Goal: Information Seeking & Learning: Understand process/instructions

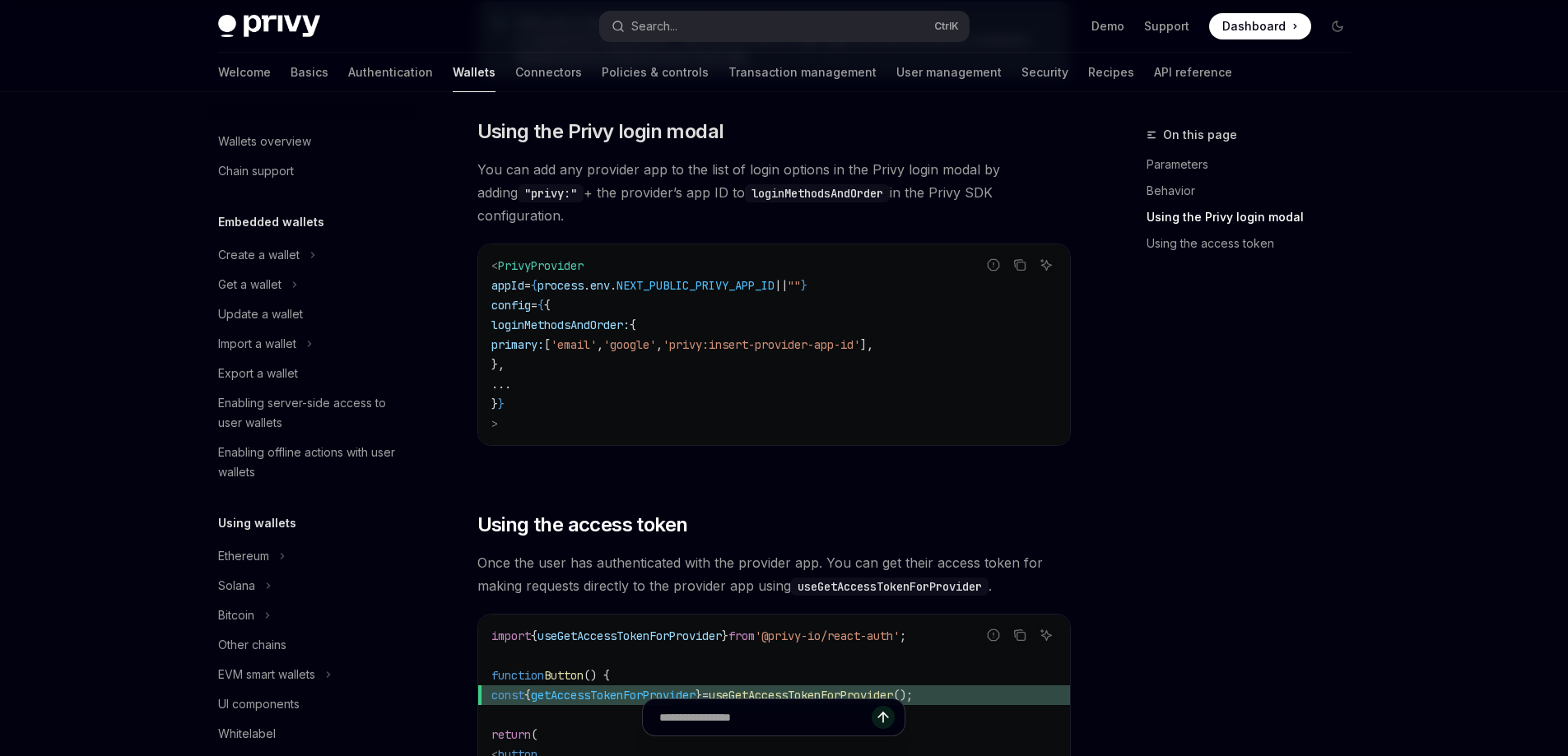
scroll to position [865, 0]
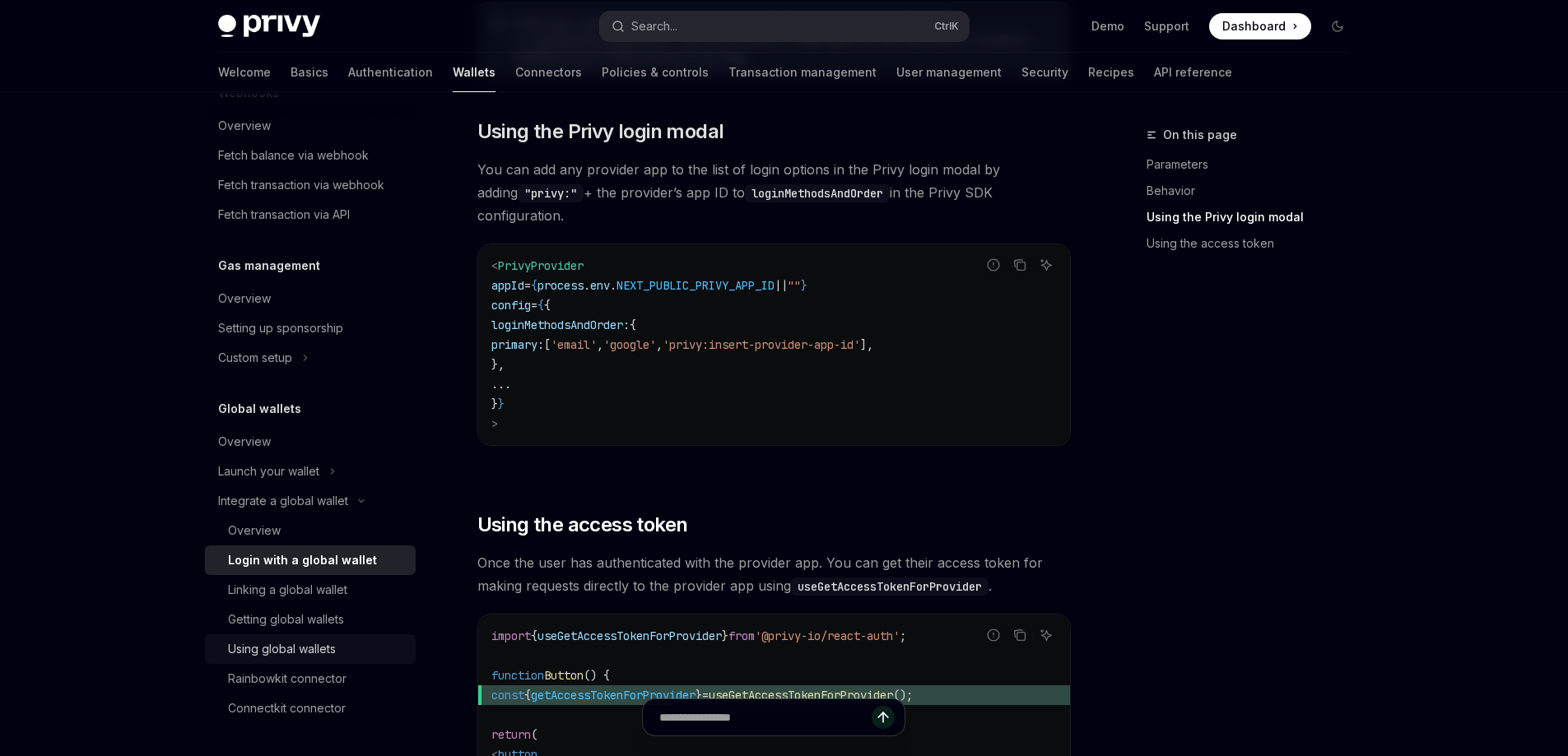
click at [329, 649] on div "Using global wallets" at bounding box center [282, 649] width 108 height 19
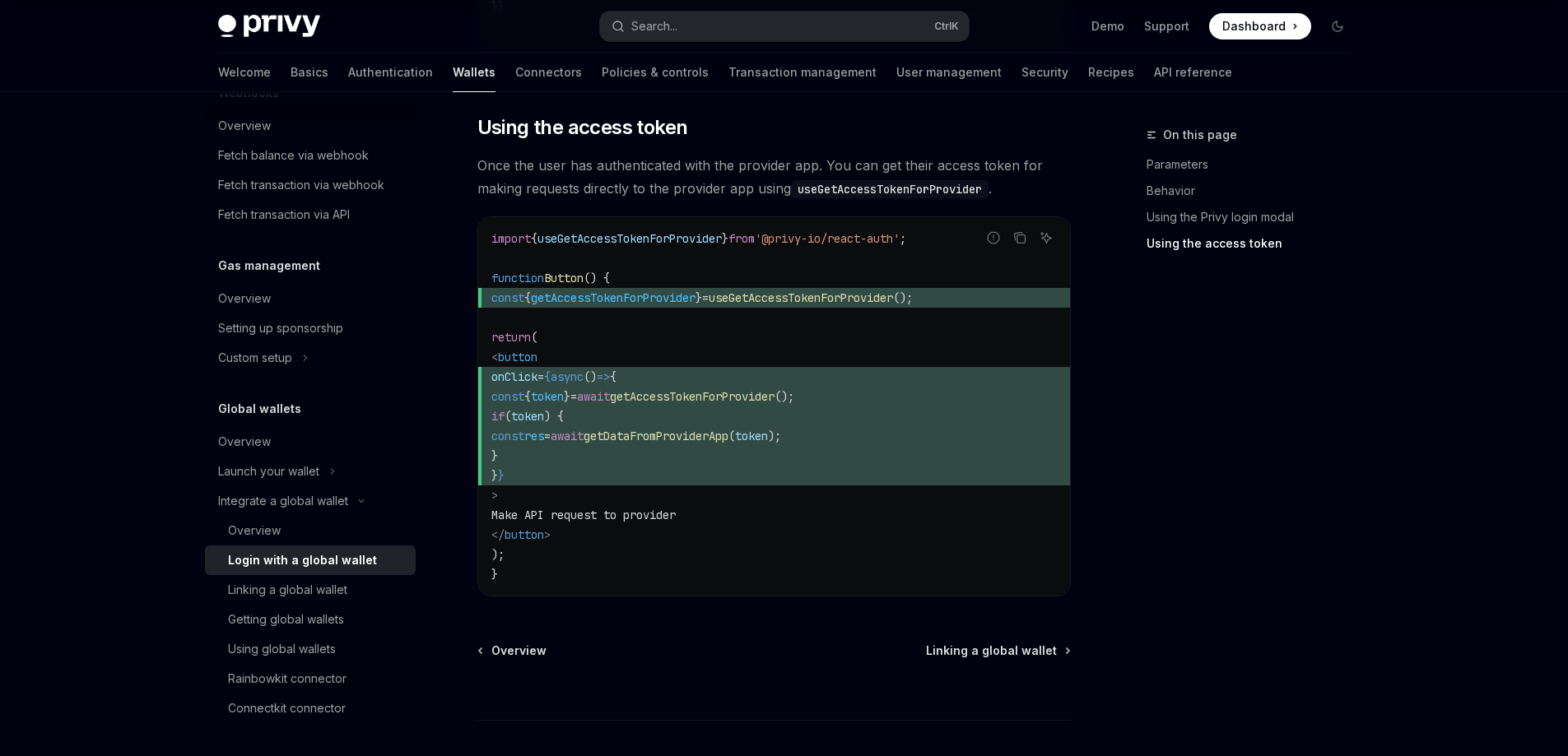
scroll to position [1665, 0]
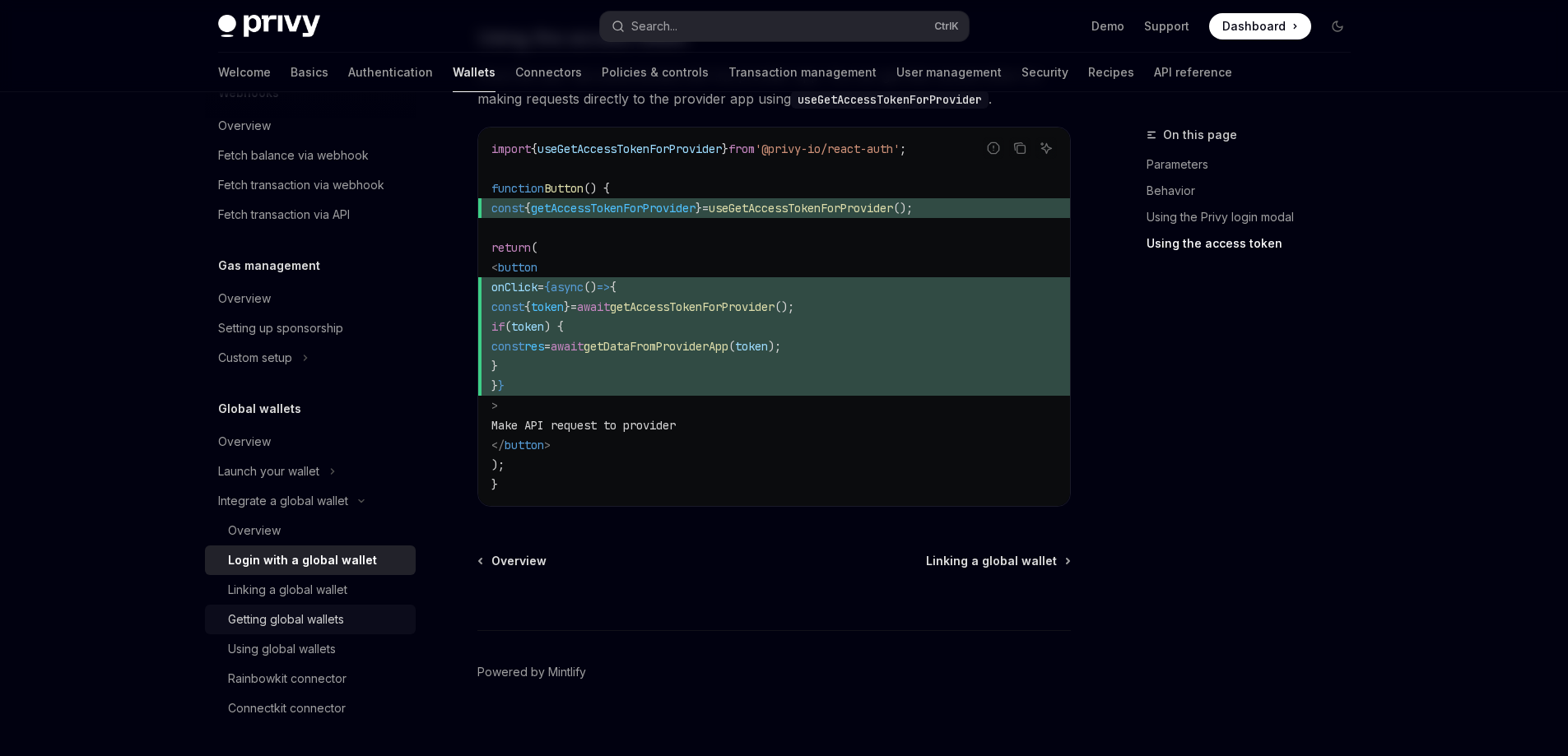
click at [345, 615] on div "Getting global wallets" at bounding box center [316, 619] width 177 height 19
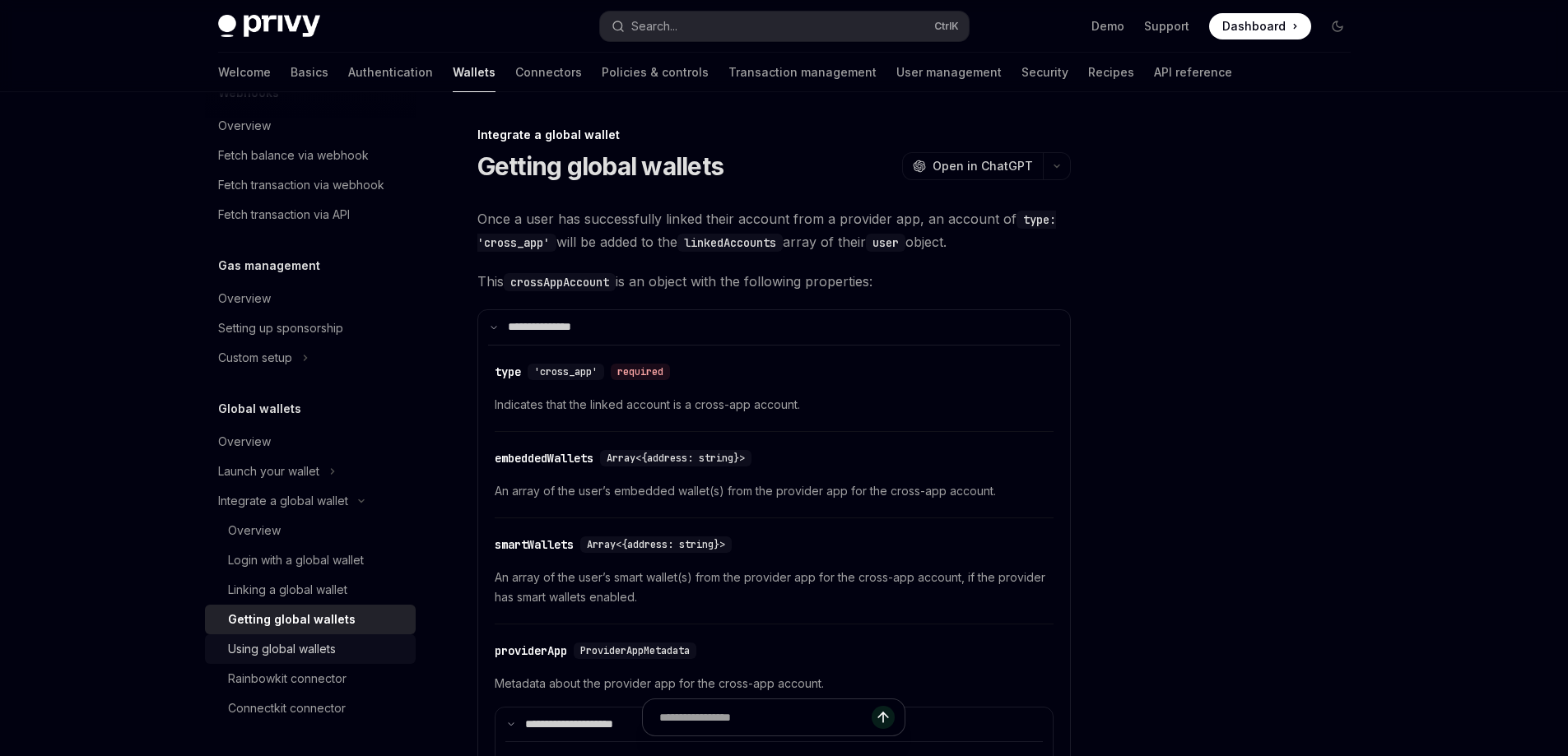
click at [339, 645] on div "Using global wallets" at bounding box center [316, 649] width 177 height 19
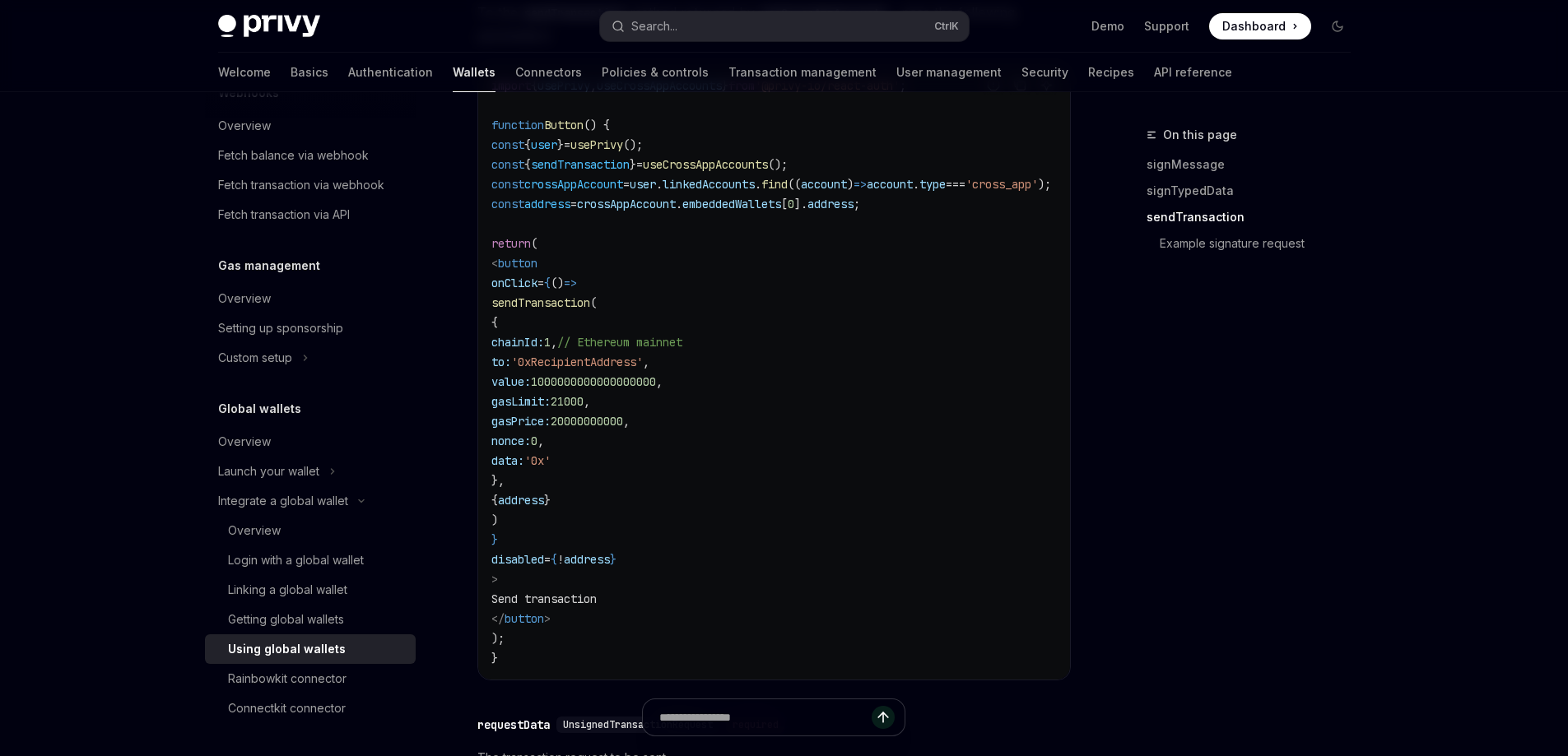
scroll to position [1811, 0]
drag, startPoint x: 590, startPoint y: 643, endPoint x: 517, endPoint y: 305, distance: 345.8
click at [517, 305] on code "import { usePrivy , useCrossAppAccounts } from '@privy-io/react-auth' ; functio…" at bounding box center [791, 367] width 599 height 593
copy code "< button onClick = { () => sendTransaction ( { chainId: 1 , // Ethereum mainnet…"
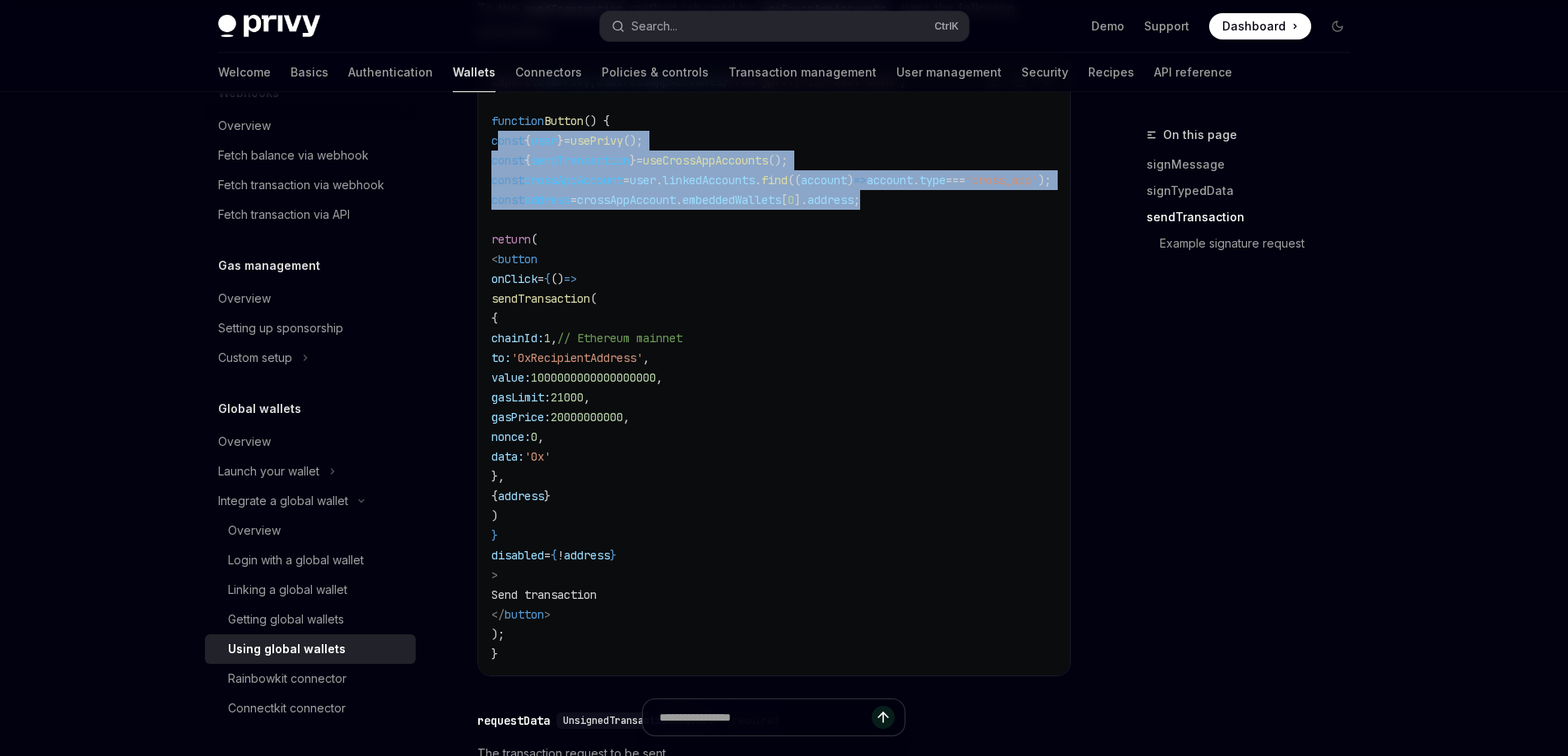
drag, startPoint x: 960, startPoint y: 245, endPoint x: 500, endPoint y: 184, distance: 464.0
click at [497, 191] on code "import { usePrivy , useCrossAppAccounts } from '@privy-io/react-auth' ; functio…" at bounding box center [791, 367] width 599 height 593
copy code "const { user } = usePrivy (); const { sendTransaction } = useCrossAppAccounts (…"
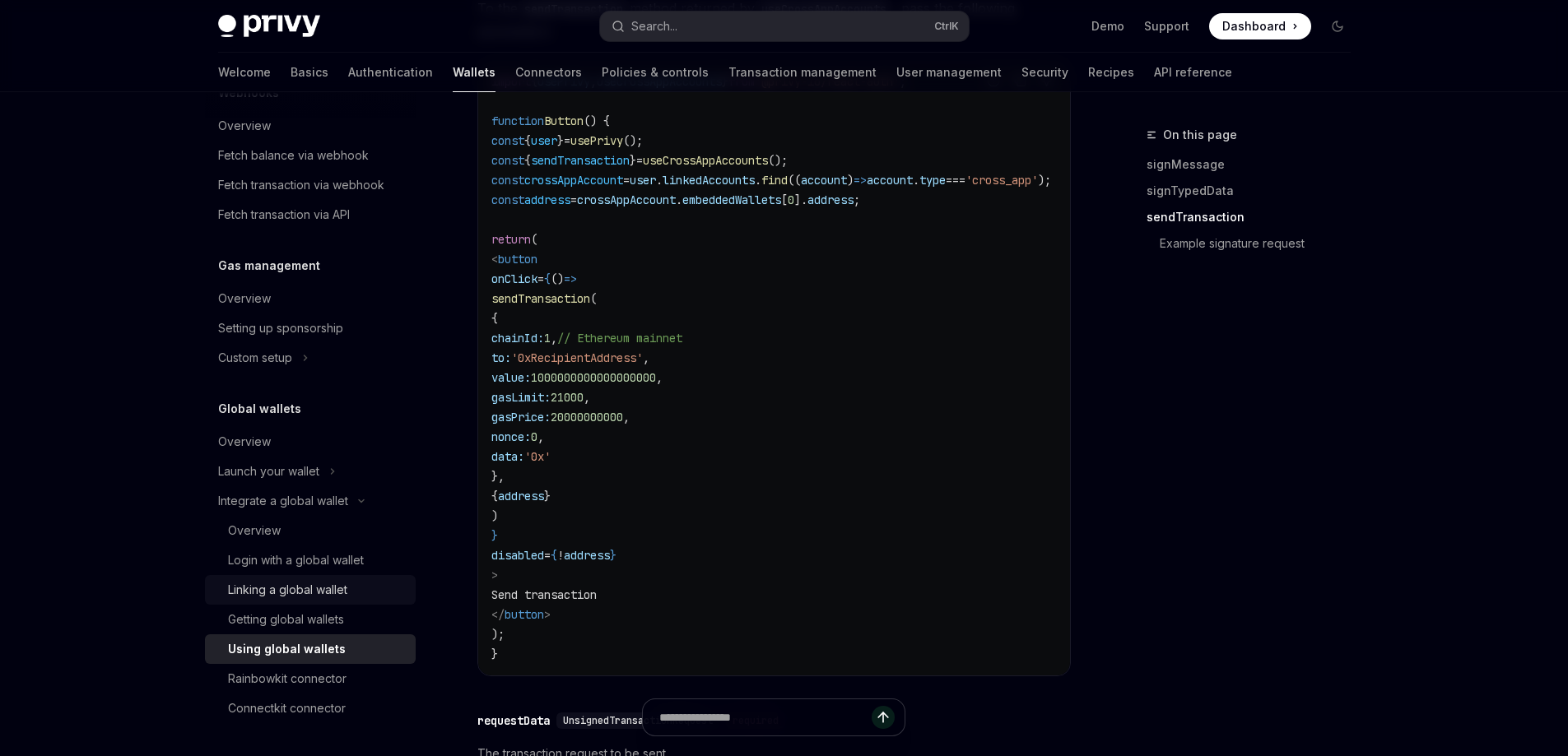
click at [282, 594] on div "Linking a global wallet" at bounding box center [287, 590] width 120 height 19
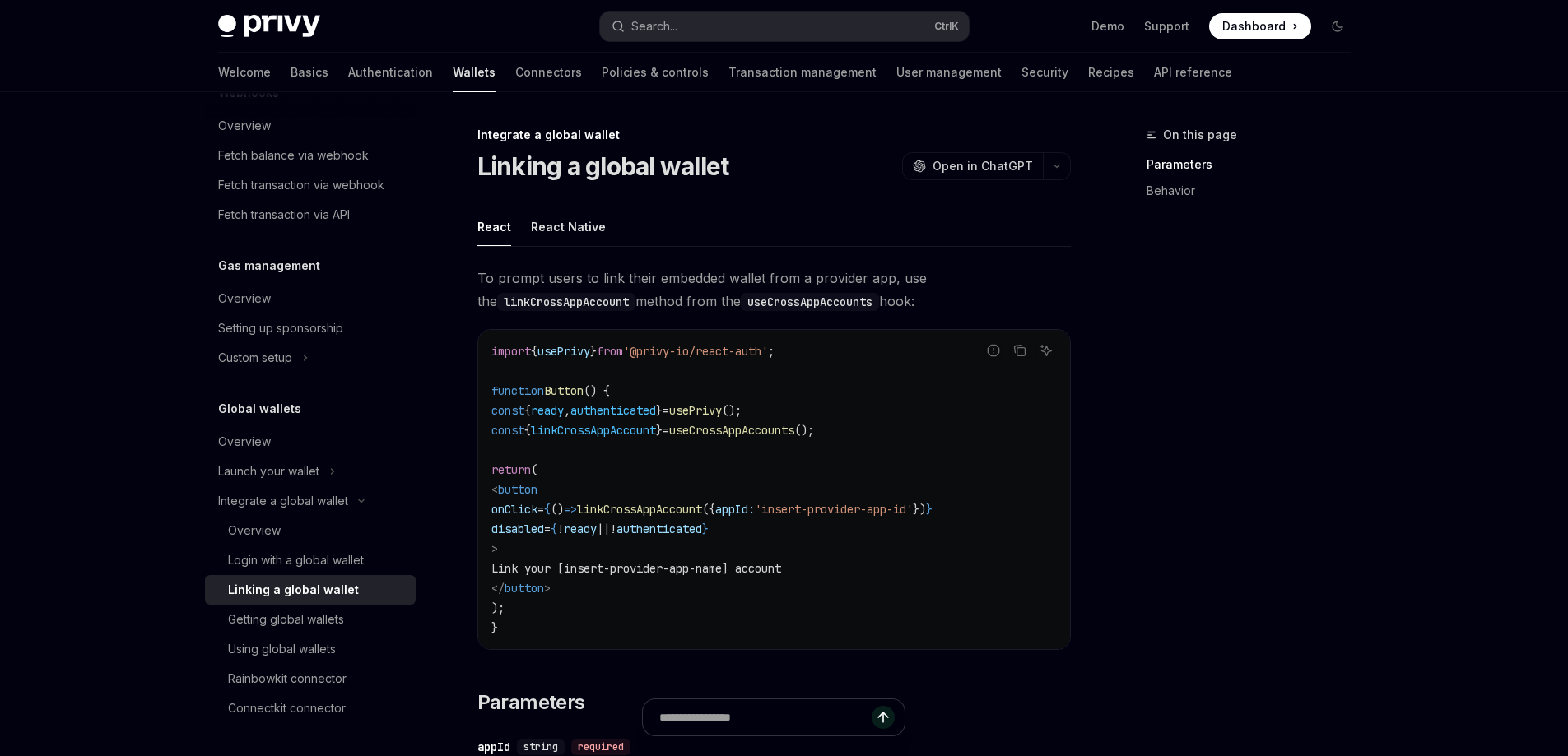
drag, startPoint x: 602, startPoint y: 593, endPoint x: 511, endPoint y: 486, distance: 140.5
click at [511, 486] on code "import { usePrivy } from '@privy-io/react-auth' ; function Button () { const { …" at bounding box center [774, 489] width 565 height 296
copy code "< button onClick = { () => linkCrossAppAccount ({ appId: 'insert-provider-app-i…"
drag, startPoint x: 895, startPoint y: 424, endPoint x: 500, endPoint y: 424, distance: 395.0
click at [500, 424] on code "import { usePrivy } from '@privy-io/react-auth' ; function Button () { const { …" at bounding box center [774, 489] width 565 height 296
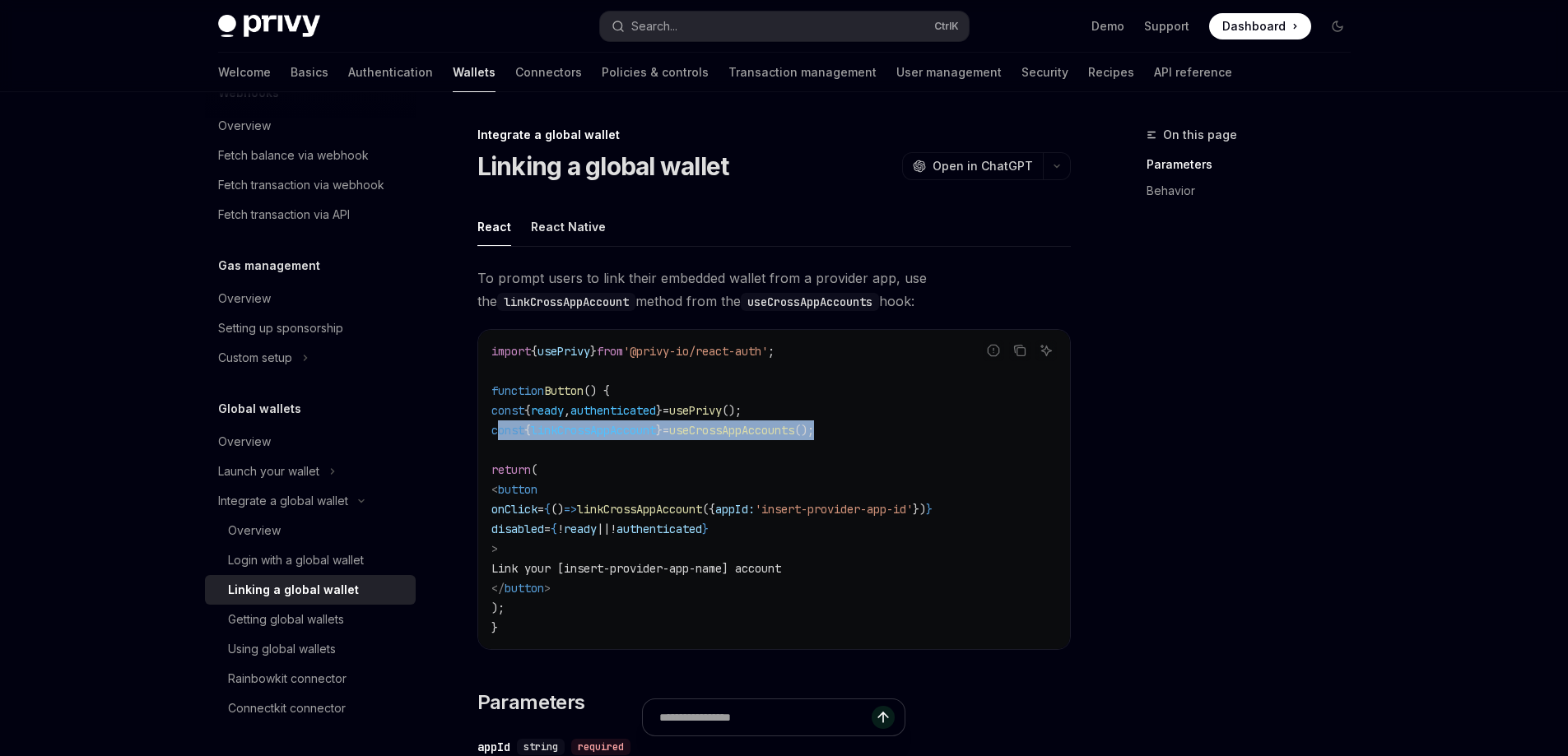
copy span "const { linkCrossAppAccount } = useCrossAppAccounts ();"
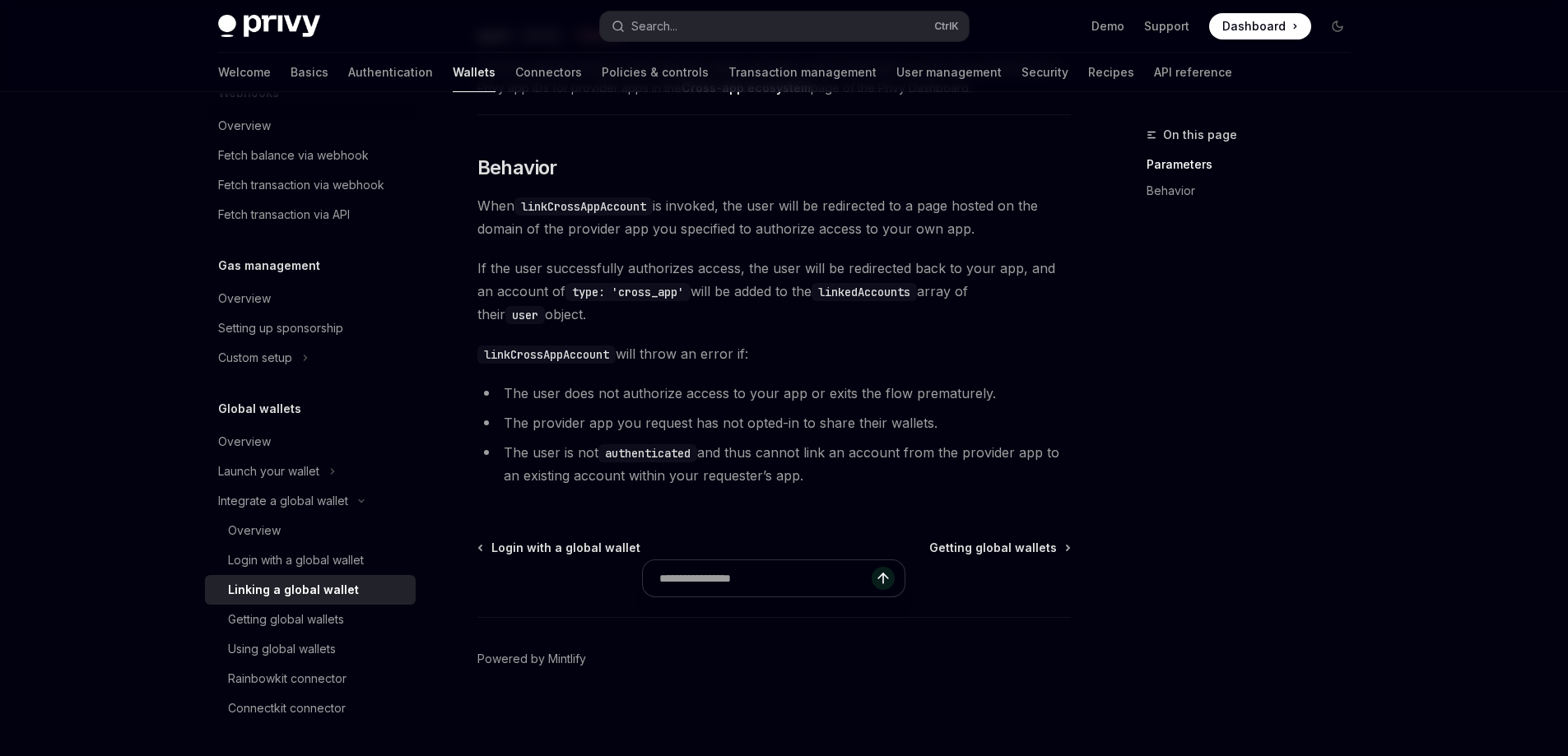
scroll to position [716, 0]
click at [1002, 546] on span "Getting global wallets" at bounding box center [993, 544] width 127 height 16
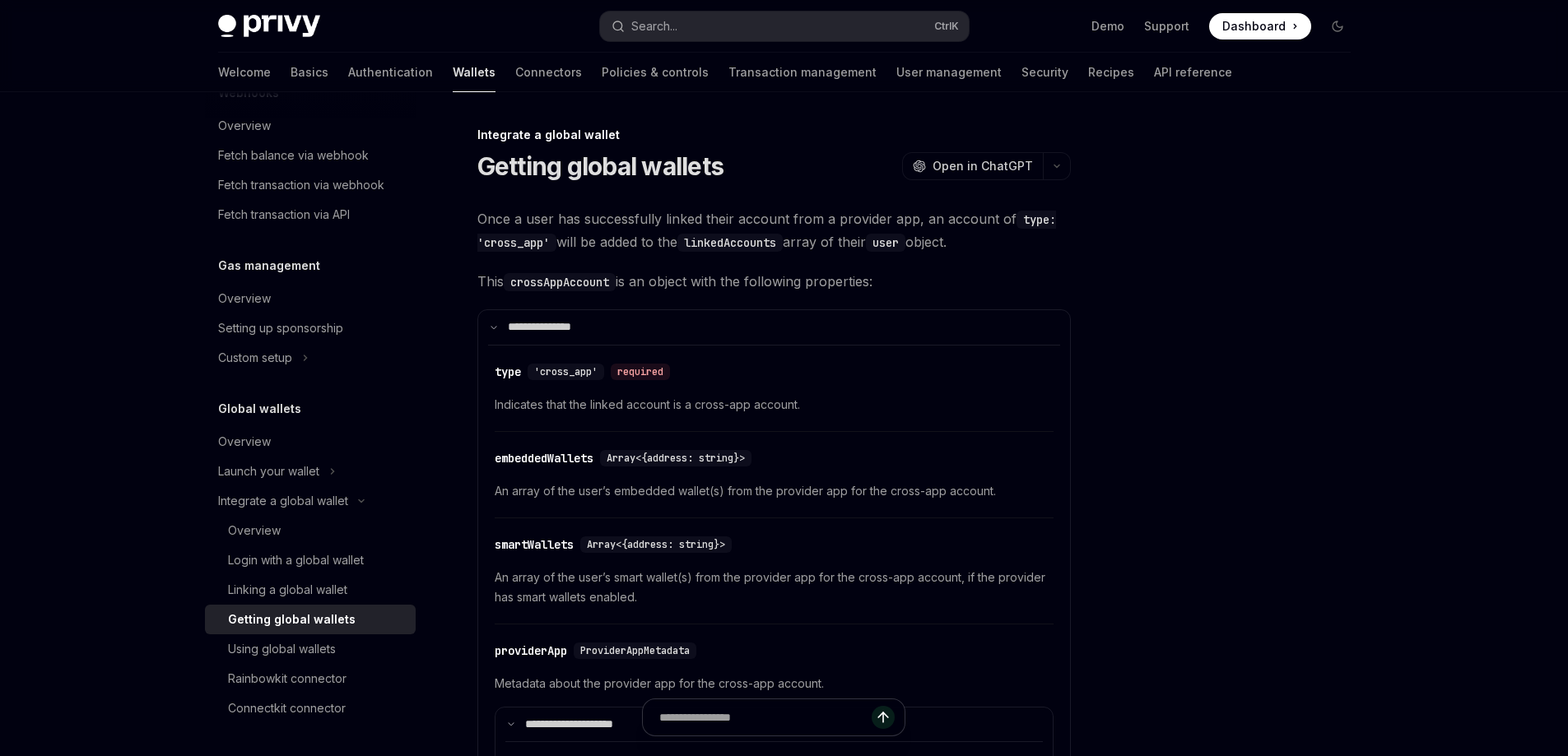
type textarea "*"
